Goal: Transaction & Acquisition: Register for event/course

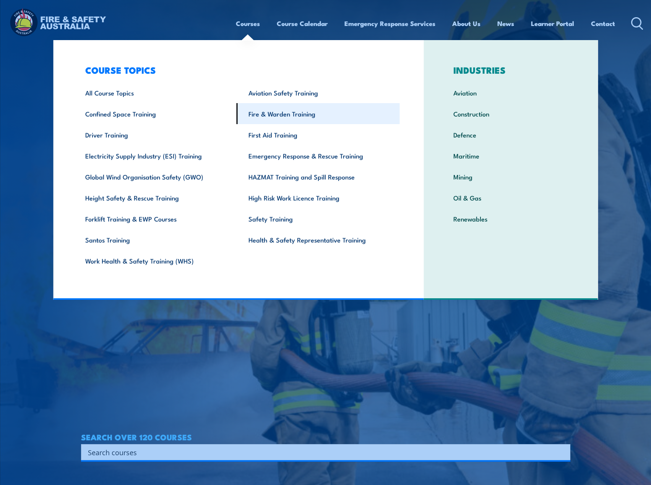
click at [276, 117] on link "Fire & Warden Training" at bounding box center [317, 113] width 163 height 21
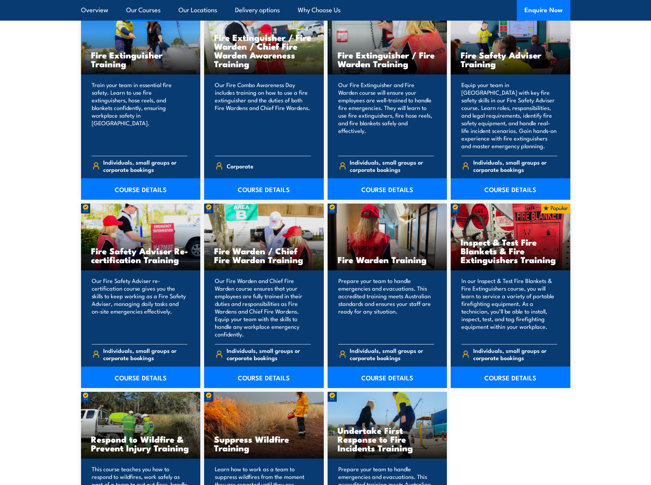
scroll to position [840, 0]
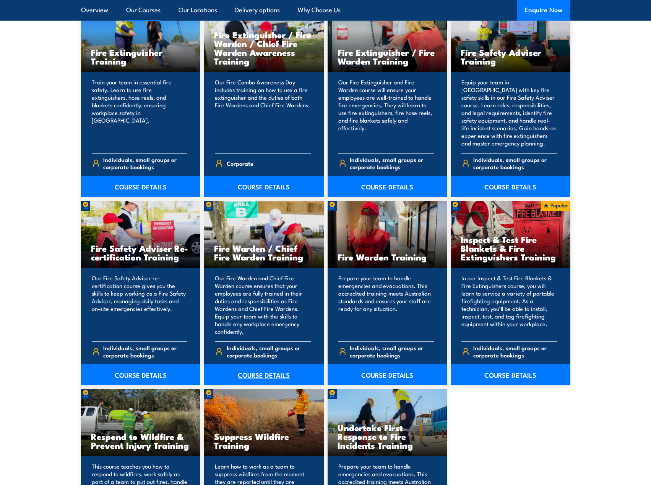
click at [270, 373] on link "COURSE DETAILS" at bounding box center [264, 374] width 120 height 21
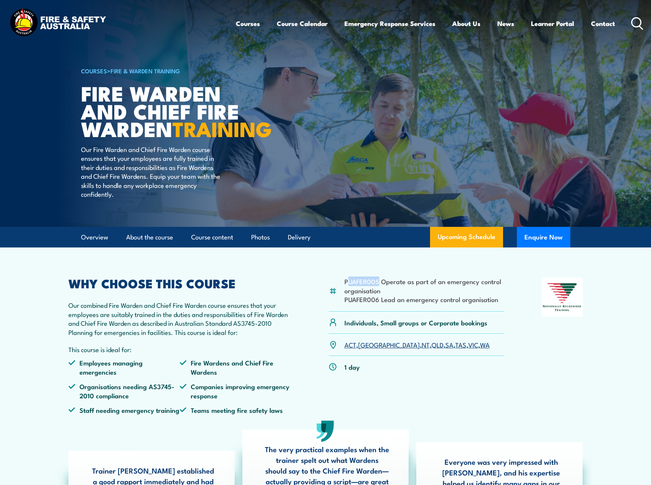
drag, startPoint x: 347, startPoint y: 301, endPoint x: 377, endPoint y: 300, distance: 29.8
click at [377, 295] on li "PUAFER005 Operate as part of an emergency control organisation" at bounding box center [424, 286] width 160 height 18
click at [350, 295] on li "PUAFER005 Operate as part of an emergency control organisation" at bounding box center [424, 286] width 160 height 18
drag, startPoint x: 344, startPoint y: 300, endPoint x: 378, endPoint y: 300, distance: 34.0
click at [378, 295] on li "PUAFER005 Operate as part of an emergency control organisation" at bounding box center [424, 286] width 160 height 18
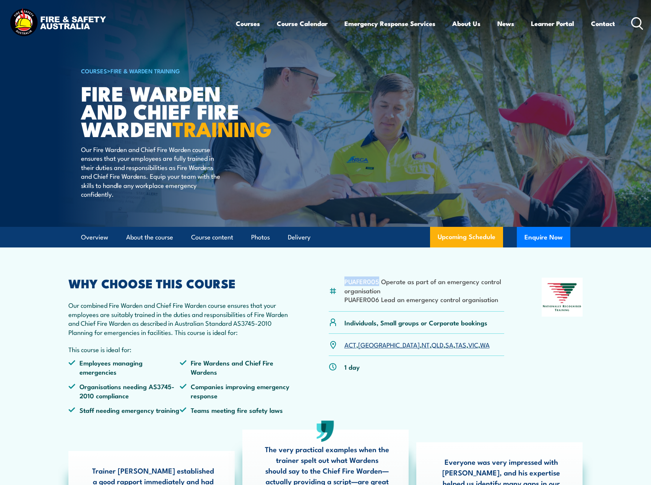
copy li "PUAFER005"
click at [92, 337] on p "Our combined Fire Warden and Chief Fire Warden course ensures that your employe…" at bounding box center [179, 319] width 223 height 36
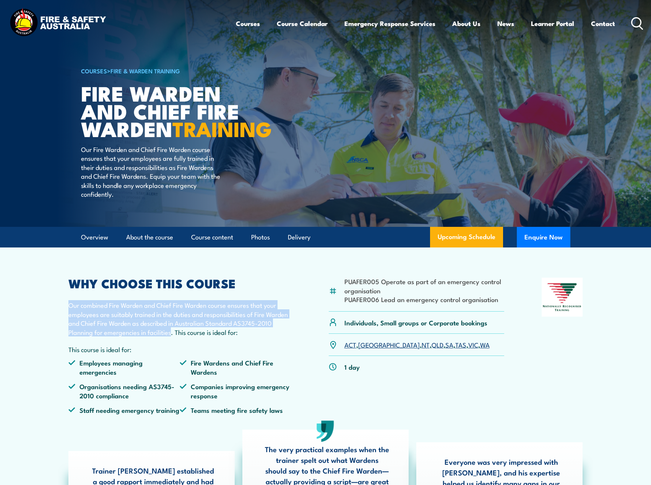
drag, startPoint x: 70, startPoint y: 325, endPoint x: 172, endPoint y: 351, distance: 104.7
click at [172, 337] on p "Our combined Fire Warden and Chief Fire Warden course ensures that your employe…" at bounding box center [179, 319] width 223 height 36
copy p "Our combined Fire Warden and Chief Fire Warden course ensures that your employe…"
click at [445, 349] on link "SA" at bounding box center [449, 344] width 8 height 9
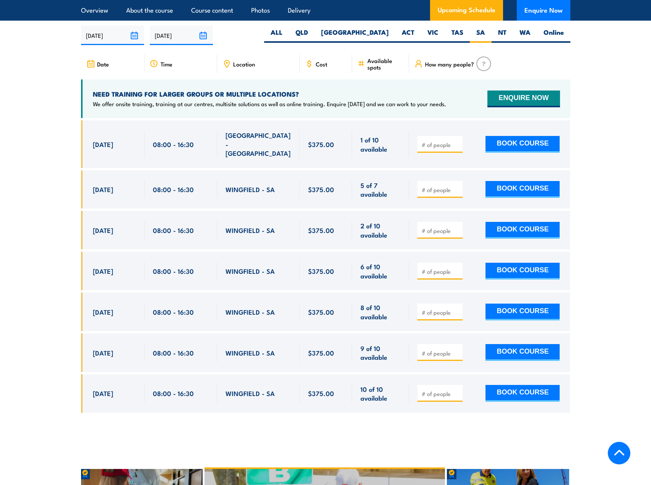
scroll to position [1353, 0]
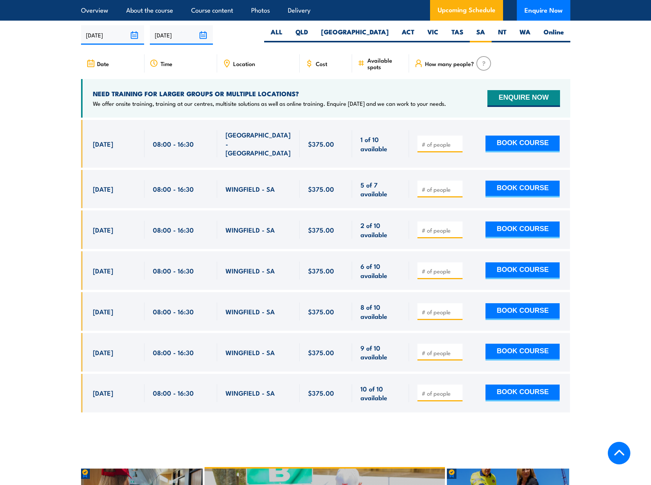
click at [256, 139] on span "[GEOGRAPHIC_DATA] - [GEOGRAPHIC_DATA]" at bounding box center [258, 143] width 66 height 27
click at [268, 137] on span "[GEOGRAPHIC_DATA] - [GEOGRAPHIC_DATA]" at bounding box center [258, 143] width 66 height 27
click at [533, 138] on button "BOOK COURSE" at bounding box center [522, 144] width 74 height 17
type input "1"
click at [457, 141] on input "1" at bounding box center [440, 145] width 38 height 8
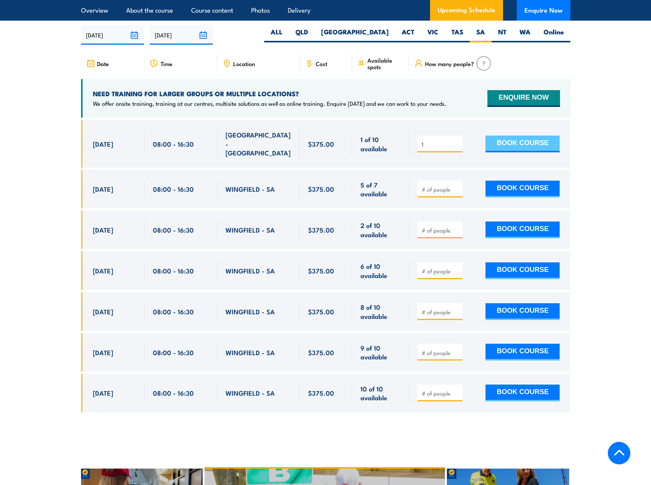
click at [502, 136] on button "BOOK COURSE" at bounding box center [522, 144] width 74 height 17
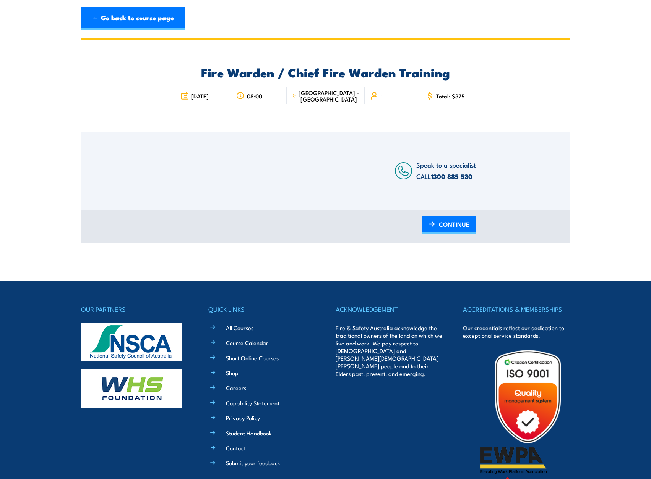
click at [320, 90] on span "[GEOGRAPHIC_DATA] - [GEOGRAPHIC_DATA]" at bounding box center [328, 95] width 61 height 13
click at [296, 94] on icon at bounding box center [294, 96] width 4 height 8
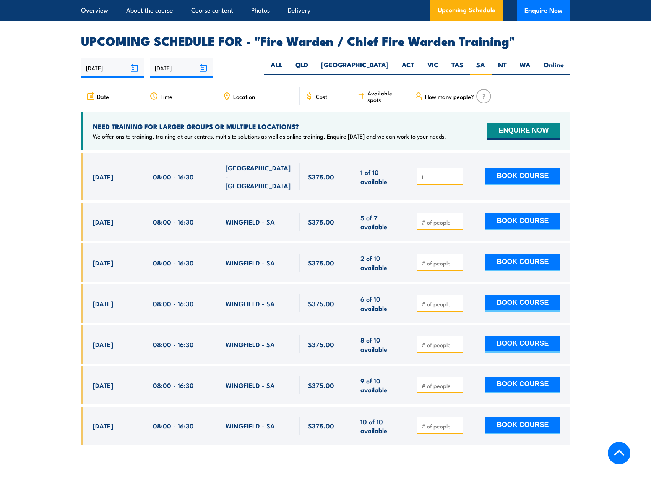
scroll to position [1313, 0]
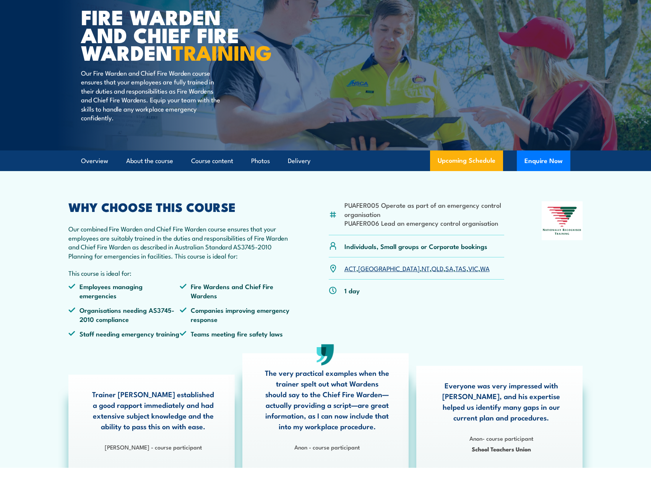
scroll to position [115, 0]
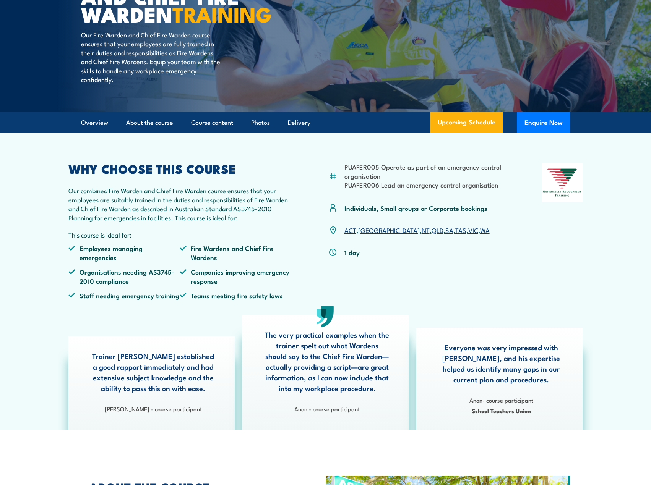
click at [445, 235] on link "SA" at bounding box center [449, 229] width 8 height 9
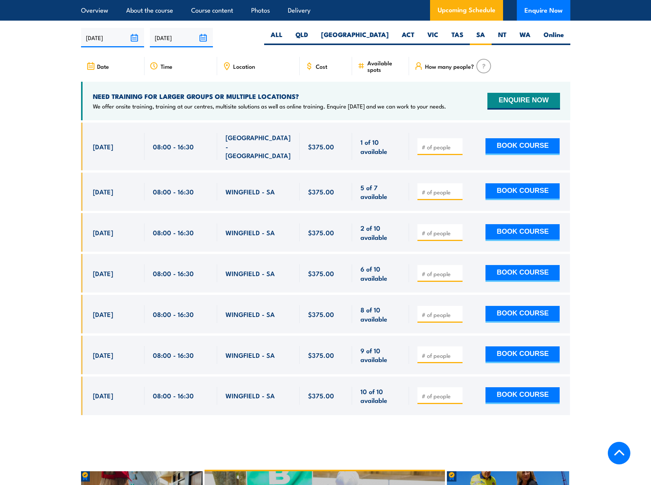
scroll to position [1353, 0]
